Goal: Find contact information: Find contact information

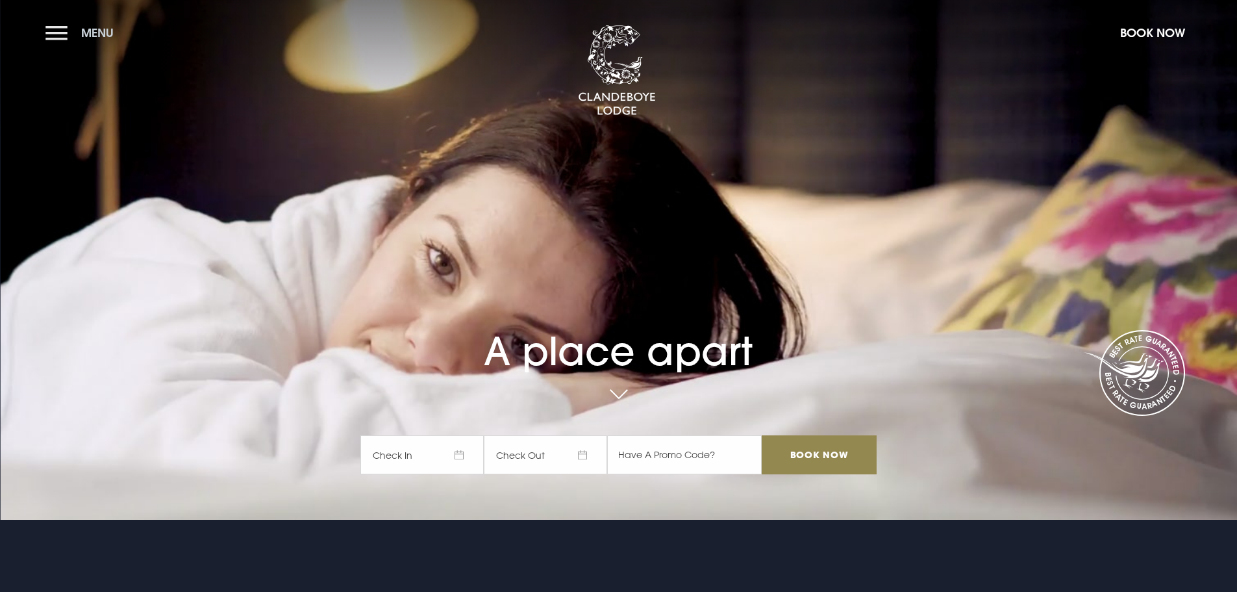
click at [60, 26] on button "Menu" at bounding box center [82, 33] width 75 height 28
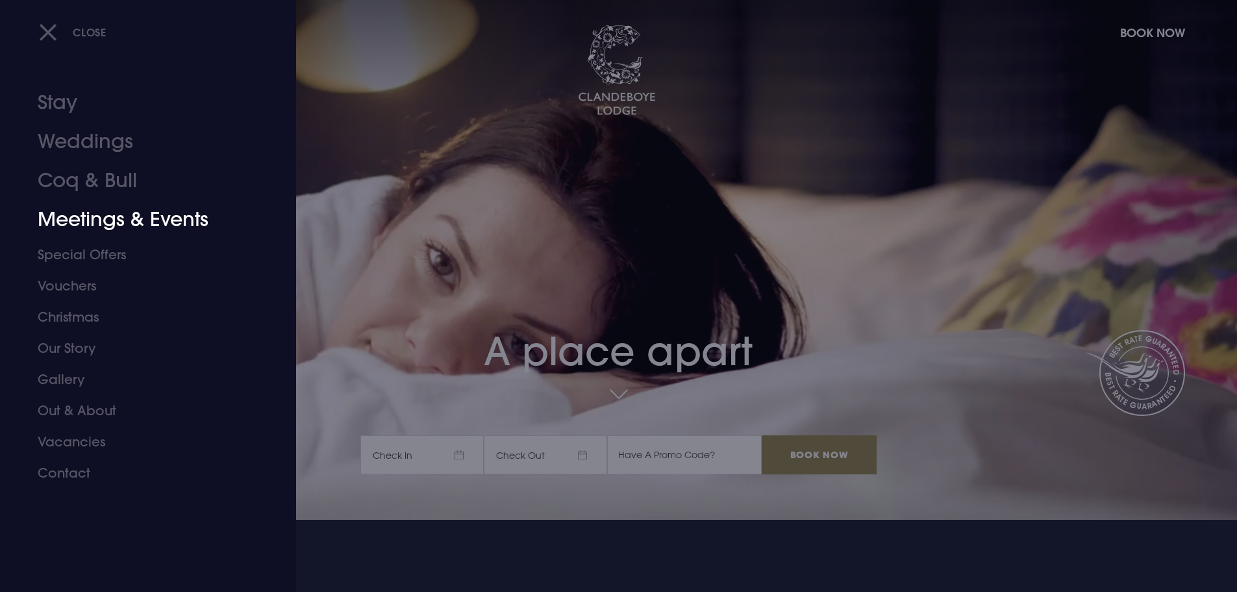
click at [134, 233] on link "Meetings & Events" at bounding box center [140, 219] width 205 height 39
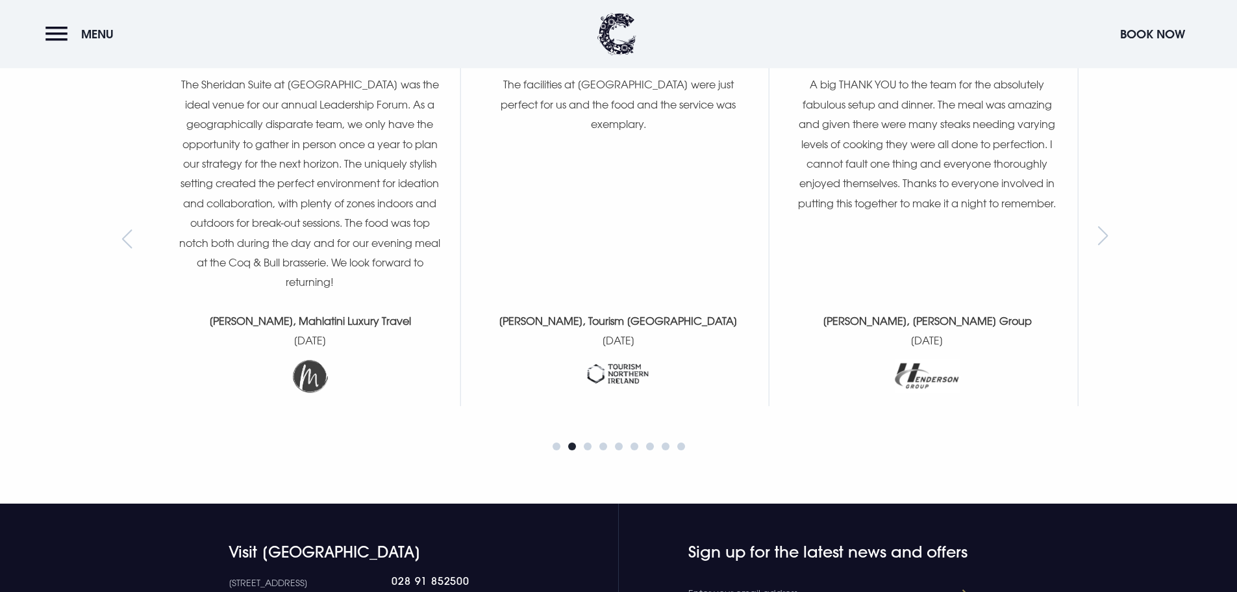
scroll to position [2297, 0]
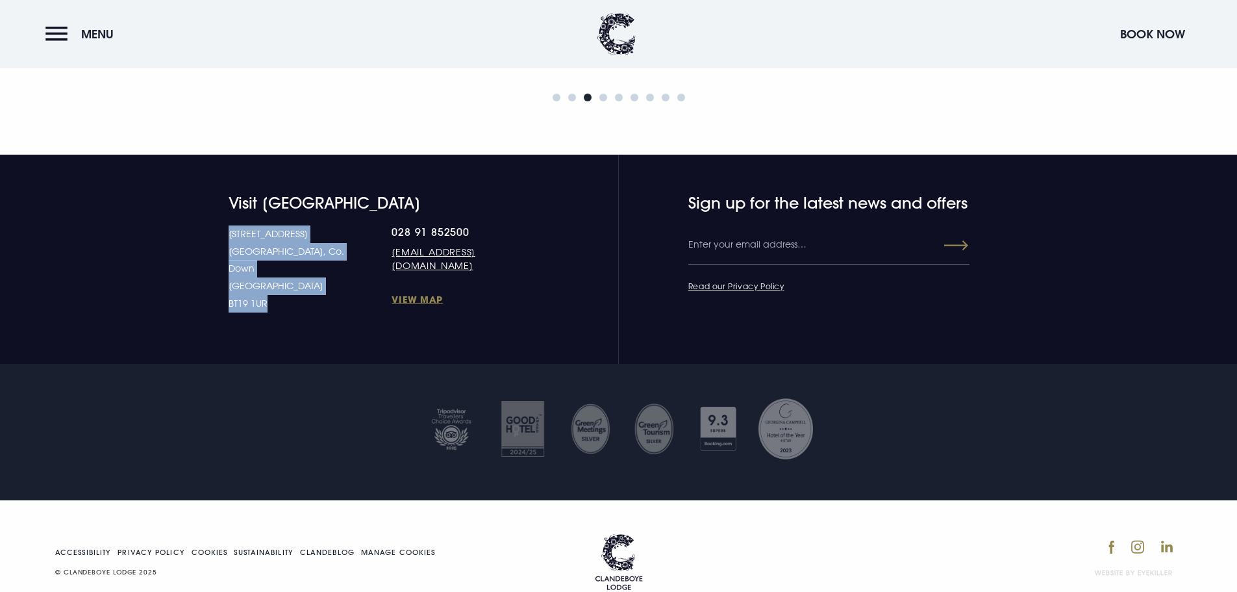
drag, startPoint x: 275, startPoint y: 266, endPoint x: 229, endPoint y: 215, distance: 69.0
click at [229, 225] on p "[STREET_ADDRESS] [STREET_ADDRESS]" at bounding box center [311, 268] width 164 height 86
copy p "[STREET_ADDRESS] [STREET_ADDRESS]"
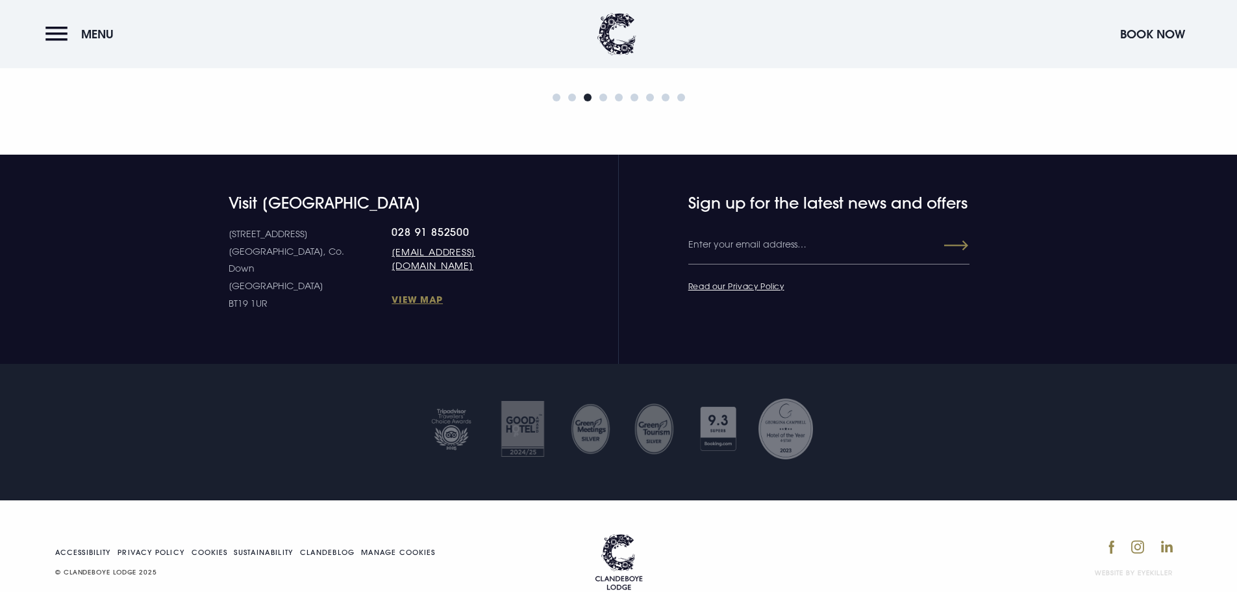
drag, startPoint x: 413, startPoint y: 287, endPoint x: 417, endPoint y: 281, distance: 7.6
click at [414, 287] on section "Visit [GEOGRAPHIC_DATA] [STREET_ADDRESS] Down [GEOGRAPHIC_DATA] BT19 1UR 028 91…" at bounding box center [618, 260] width 1237 height 210
drag, startPoint x: 572, startPoint y: 236, endPoint x: 349, endPoint y: 236, distance: 222.8
click at [349, 236] on div "Visit [GEOGRAPHIC_DATA] [STREET_ADDRESS] Down [GEOGRAPHIC_DATA] BT19 1UR 028 91…" at bounding box center [619, 253] width 920 height 119
copy link "[EMAIL_ADDRESS][DOMAIN_NAME]"
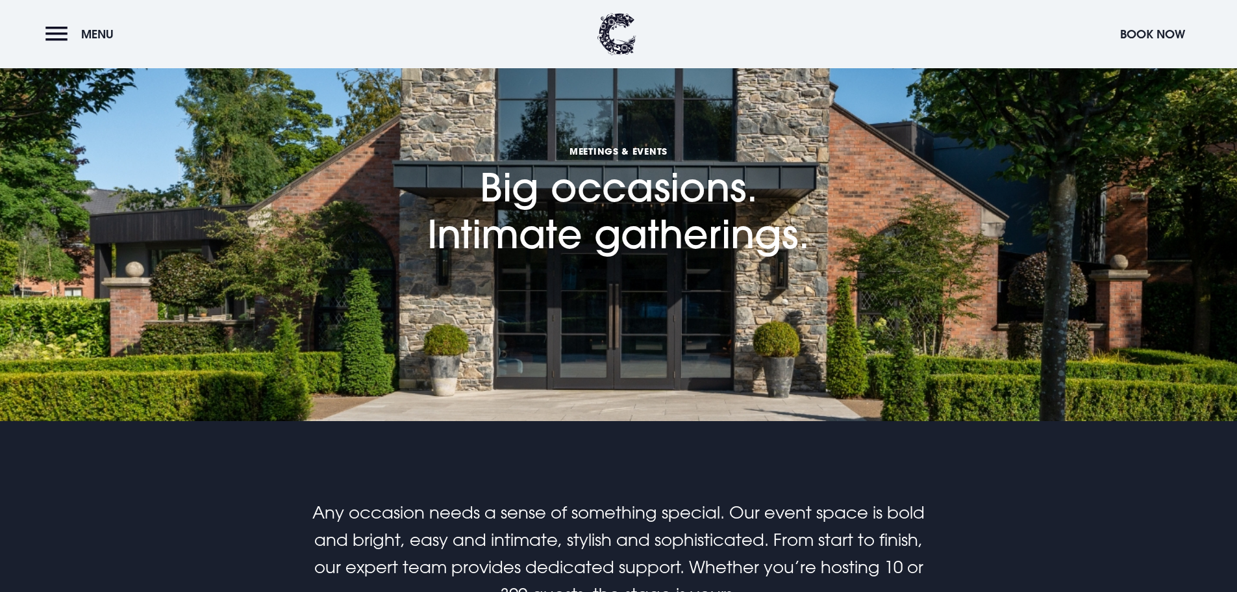
scroll to position [0, 0]
